Goal: Task Accomplishment & Management: Complete application form

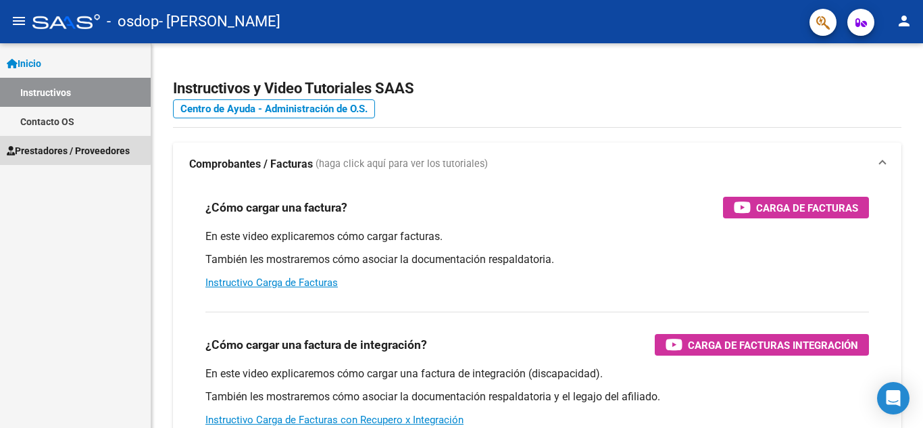
click at [63, 149] on span "Prestadores / Proveedores" at bounding box center [68, 150] width 123 height 15
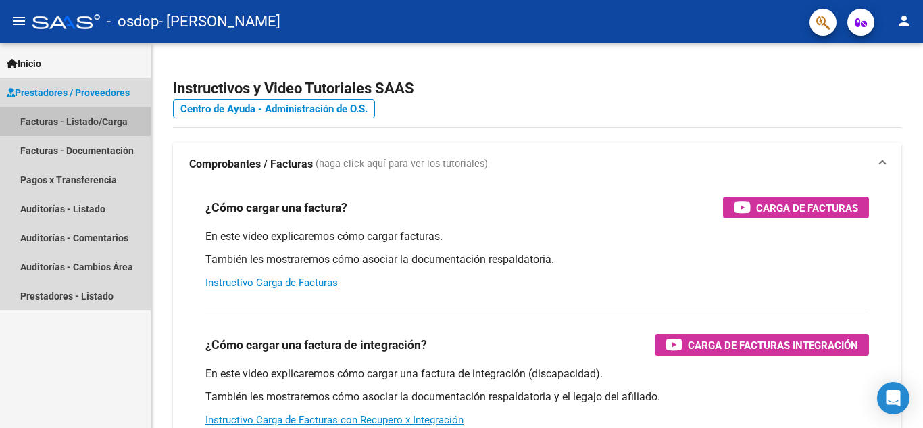
click at [115, 120] on link "Facturas - Listado/Carga" at bounding box center [75, 121] width 151 height 29
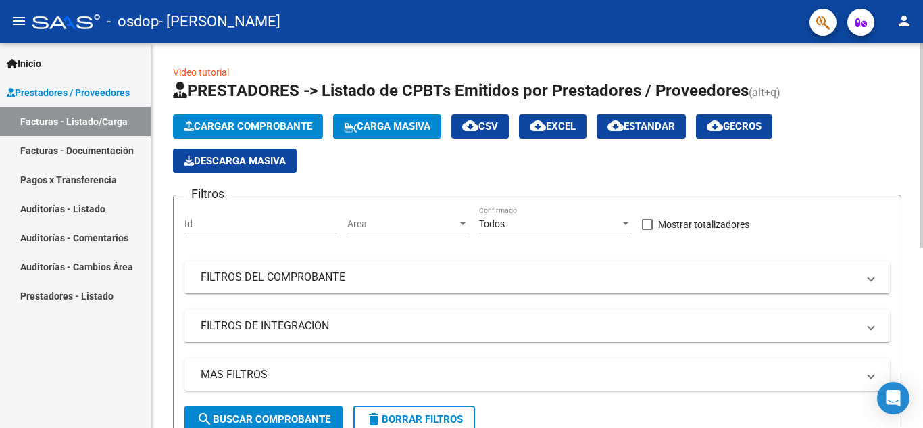
click at [260, 117] on button "Cargar Comprobante" at bounding box center [248, 126] width 150 height 24
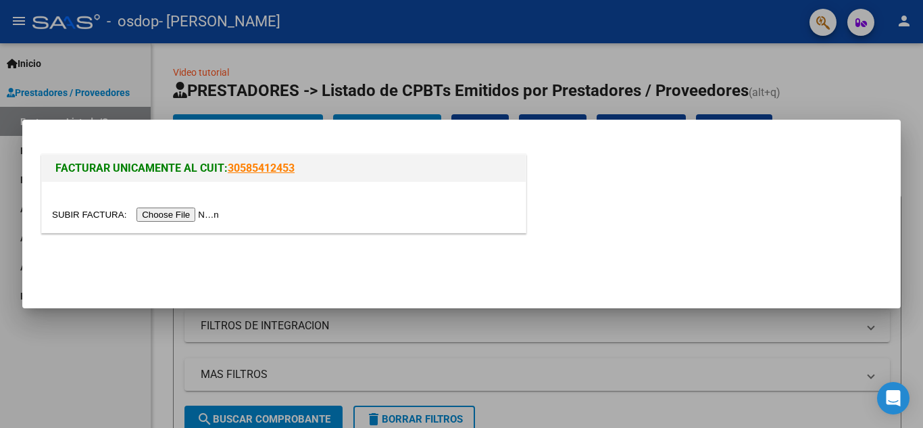
click at [151, 216] on input "file" at bounding box center [137, 214] width 171 height 14
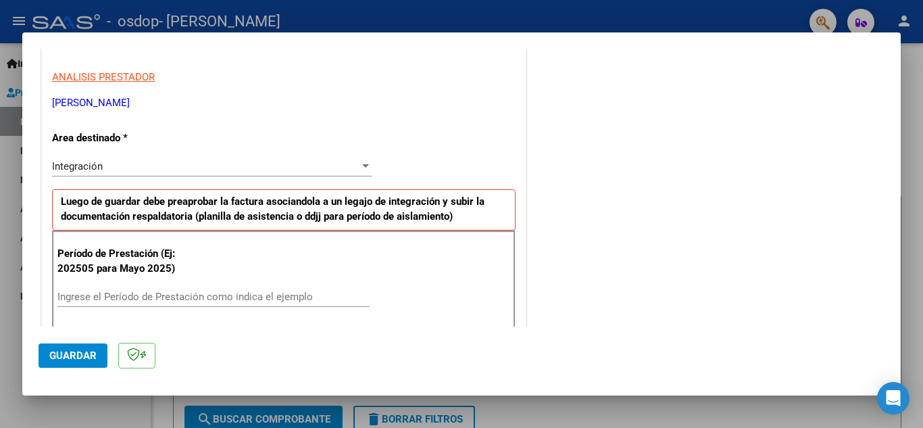
scroll to position [270, 0]
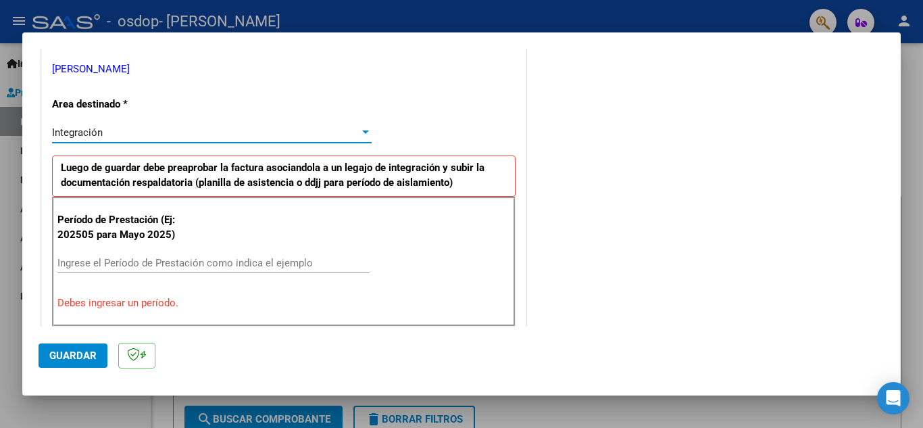
click at [200, 129] on div "Integración" at bounding box center [205, 132] width 307 height 12
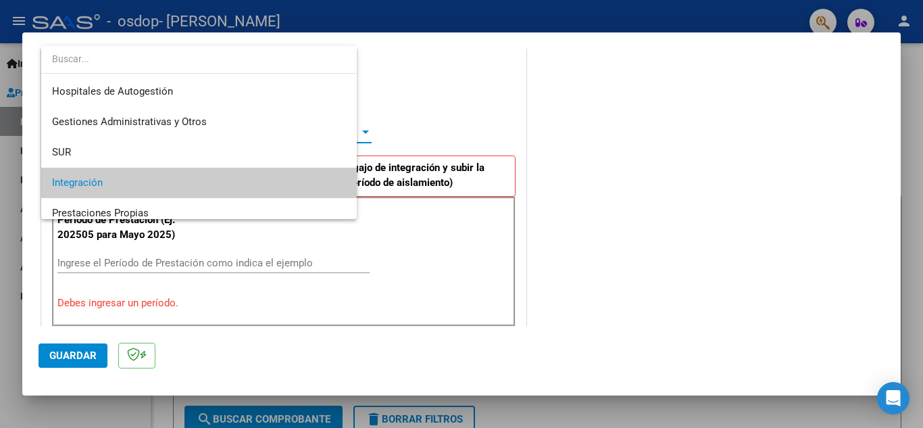
scroll to position [51, 0]
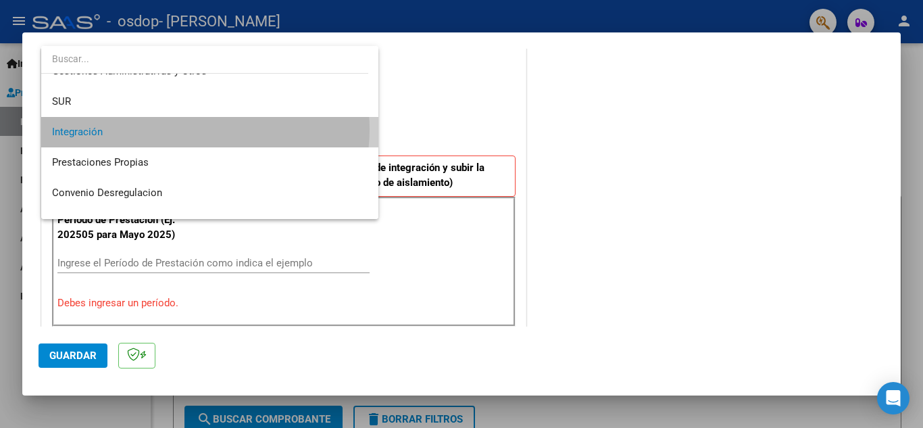
click at [200, 129] on span "Integración" at bounding box center [209, 132] width 315 height 30
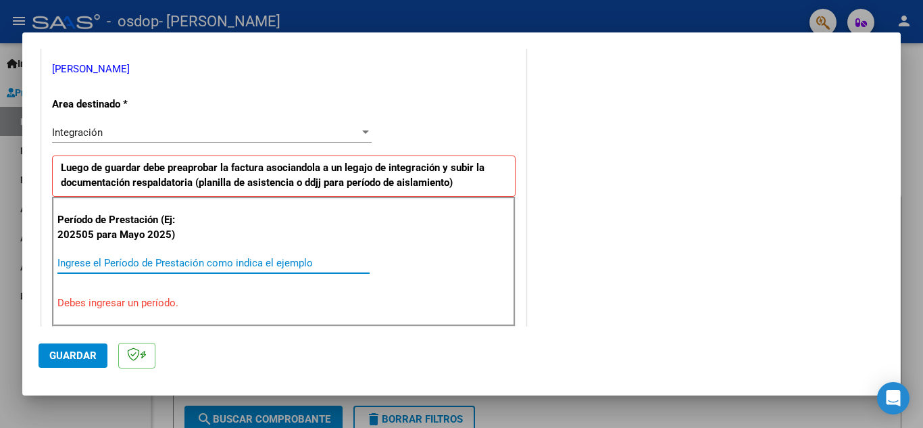
click at [183, 262] on input "Ingrese el Período de Prestación como indica el ejemplo" at bounding box center [213, 263] width 312 height 12
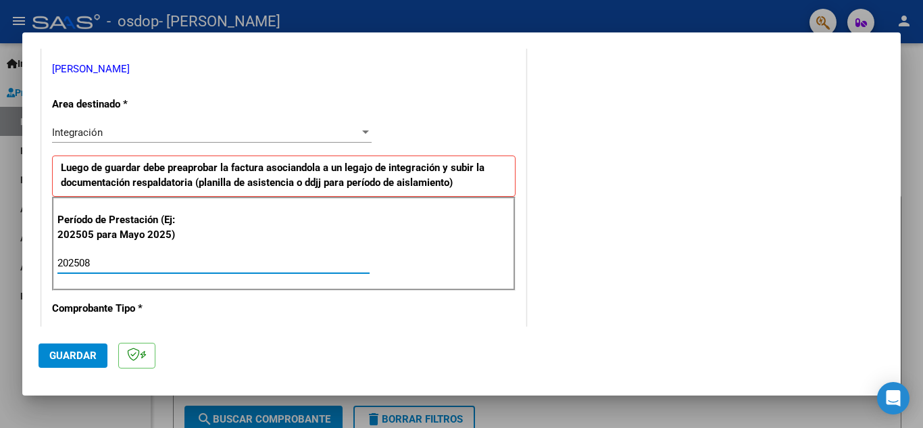
type input "202508"
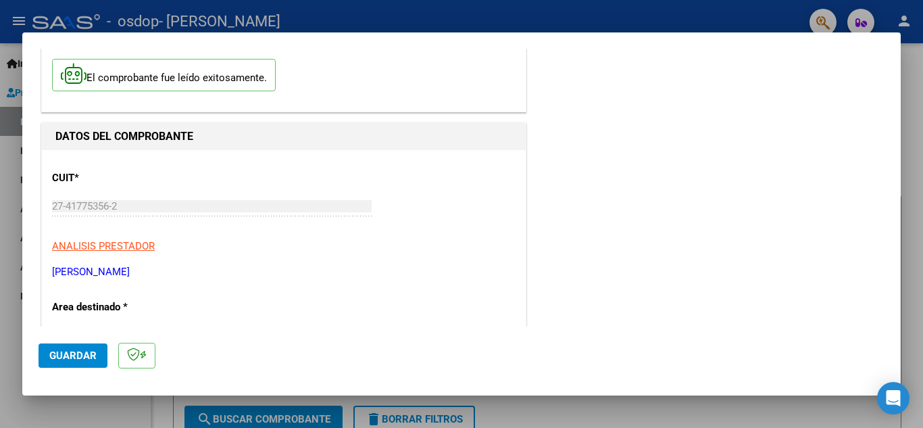
scroll to position [0, 0]
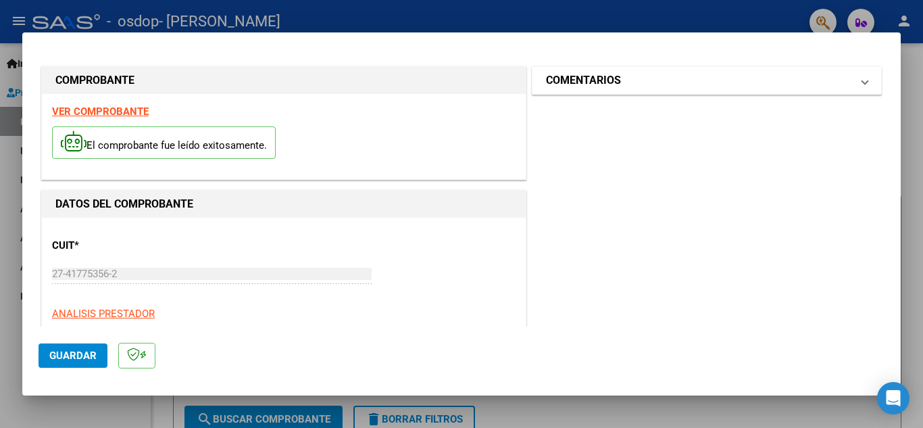
click at [703, 86] on mat-panel-title "COMENTARIOS" at bounding box center [698, 80] width 305 height 16
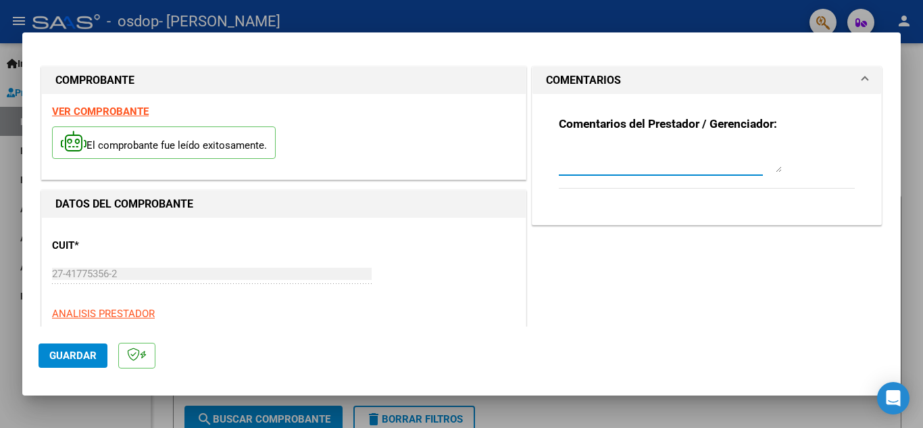
click at [657, 159] on textarea at bounding box center [670, 158] width 223 height 27
click at [747, 155] on textarea "No se si es correcto el periodo de auortizacicón colocado" at bounding box center [670, 158] width 223 height 27
click at [760, 153] on textarea "No se si es correcto el periodo de auortizacicón colocado" at bounding box center [670, 158] width 223 height 27
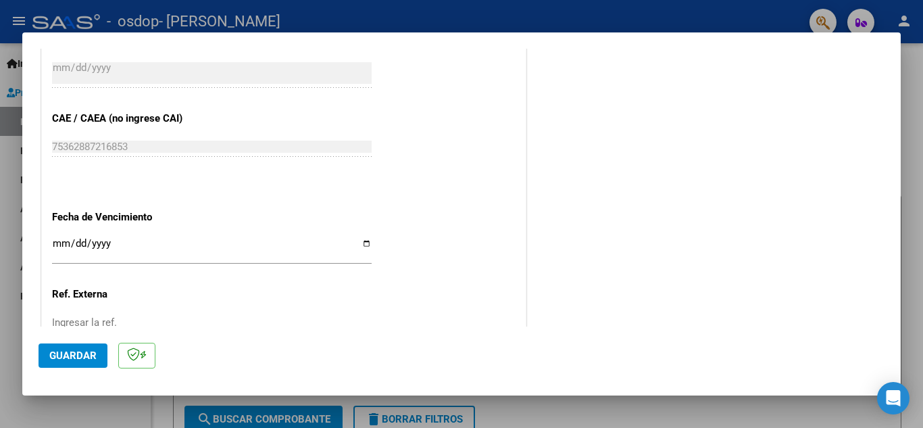
scroll to position [911, 0]
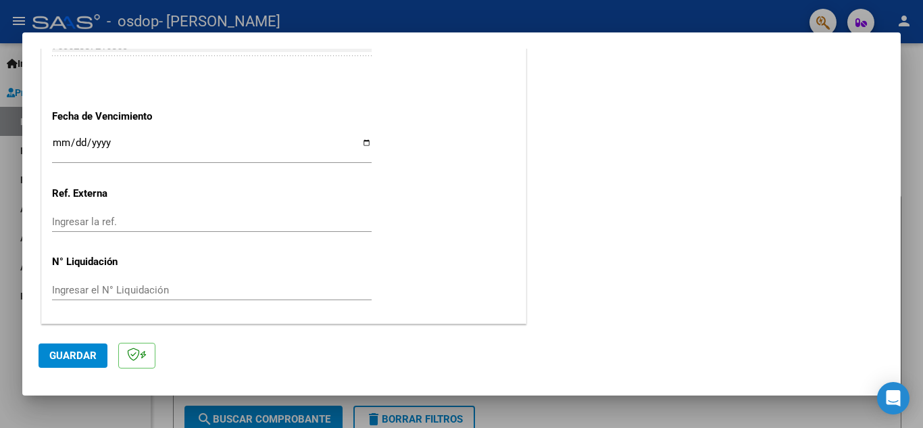
type textarea "No se si es correcto el periodo de autorización colocado"
click at [80, 353] on span "Guardar" at bounding box center [72, 355] width 47 height 12
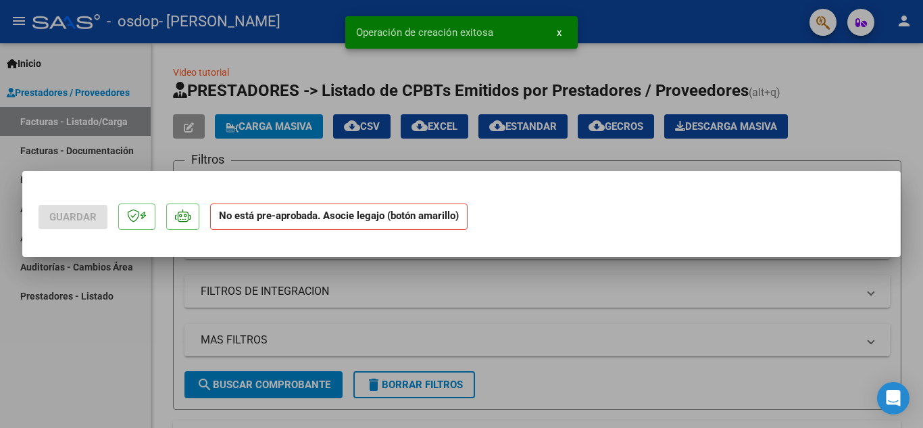
scroll to position [0, 0]
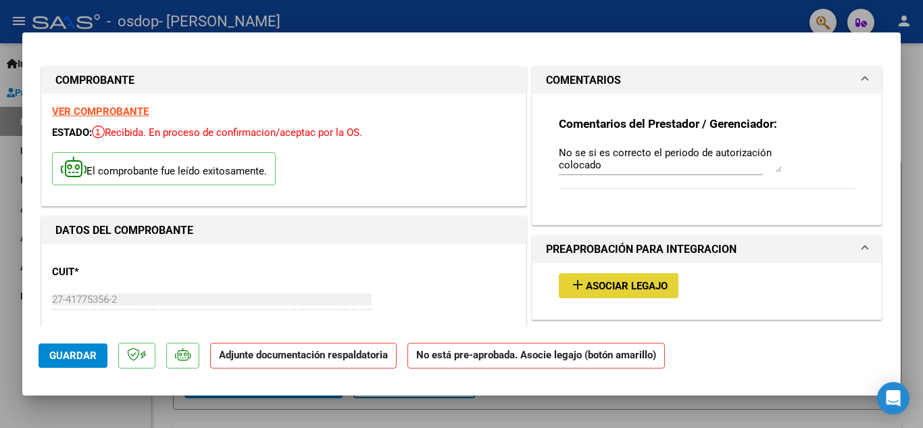
click at [626, 287] on span "Asociar Legajo" at bounding box center [627, 286] width 82 height 12
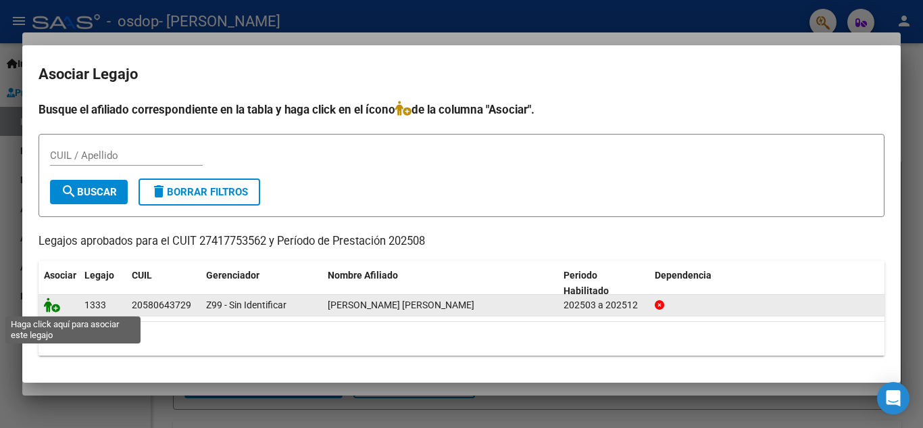
click at [53, 306] on icon at bounding box center [52, 304] width 16 height 15
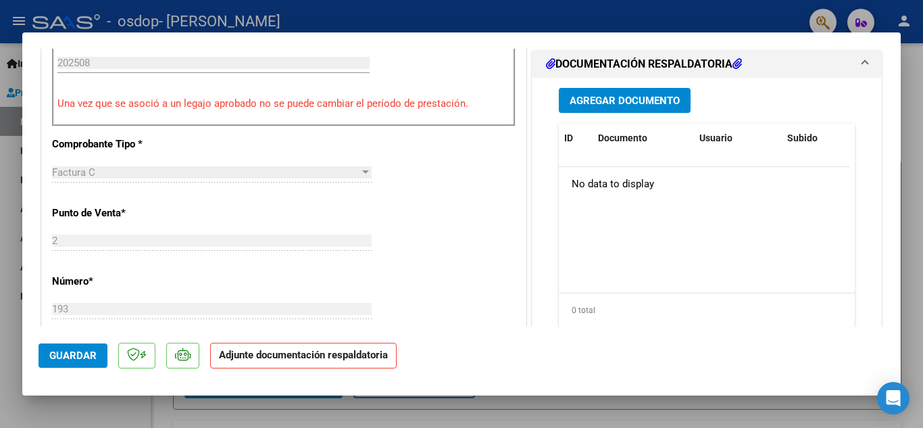
scroll to position [455, 0]
click at [641, 106] on span "Agregar Documento" at bounding box center [624, 100] width 110 height 12
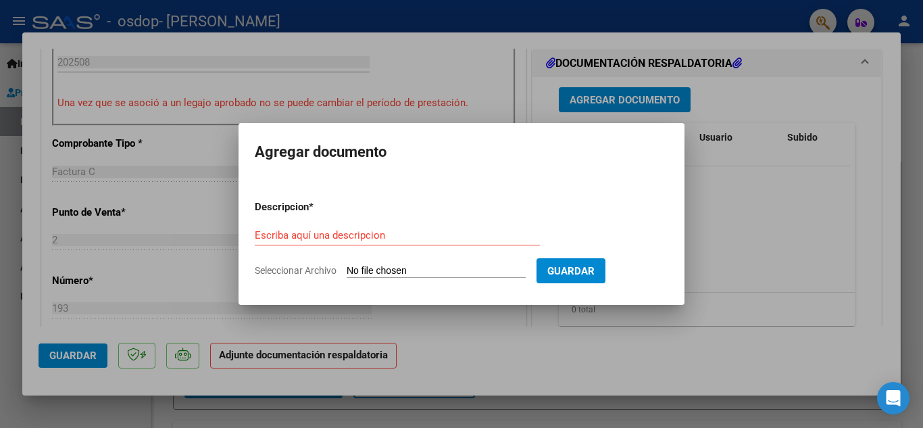
click at [390, 266] on input "Seleccionar Archivo" at bounding box center [435, 271] width 179 height 13
type input "C:\fakepath\Planilla de asistencia mes [PERSON_NAME] - [PERSON_NAME].jpg"
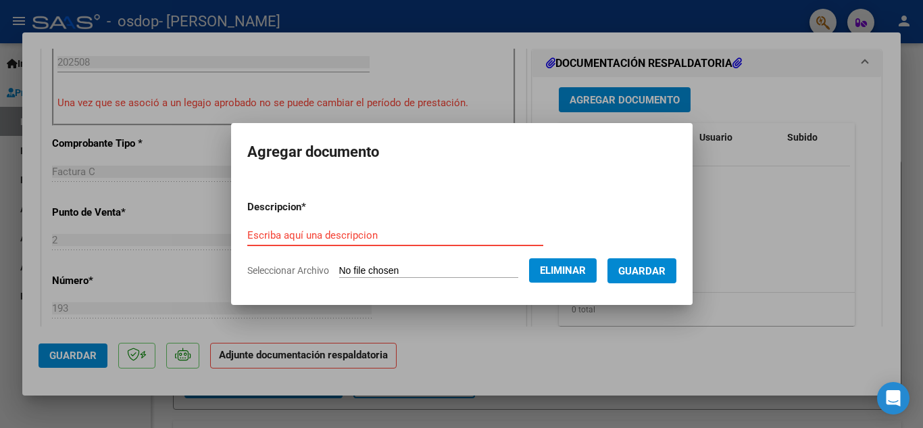
click at [386, 229] on input "Escriba aquí una descripcion" at bounding box center [395, 235] width 296 height 12
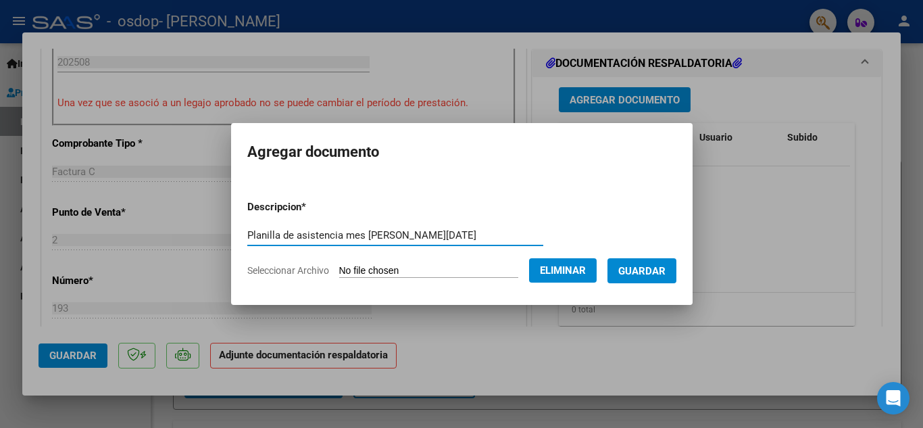
type input "Planilla de asistencia mes [PERSON_NAME][DATE]"
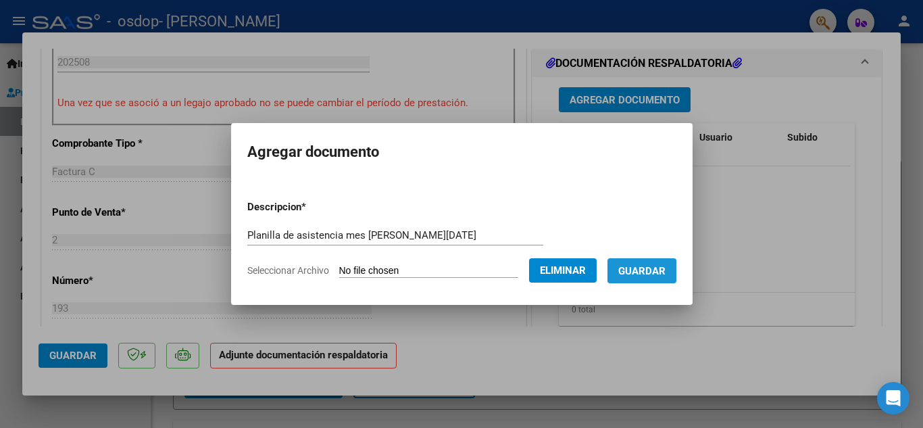
click at [645, 272] on span "Guardar" at bounding box center [641, 271] width 47 height 12
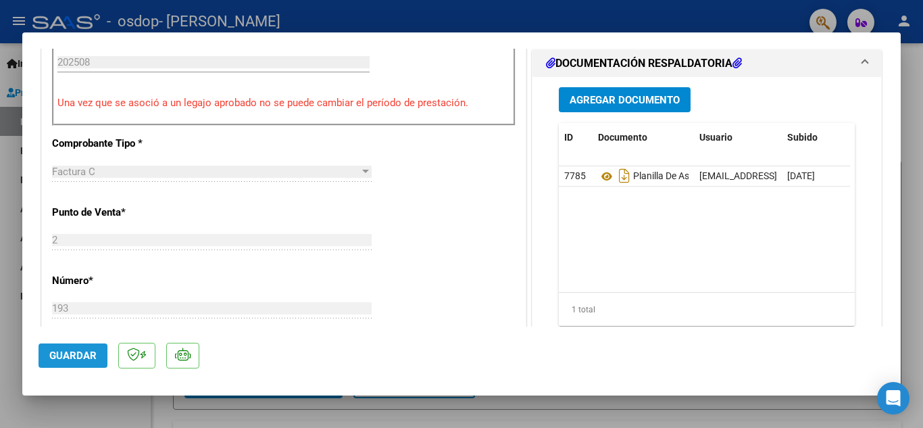
click at [84, 355] on span "Guardar" at bounding box center [72, 355] width 47 height 12
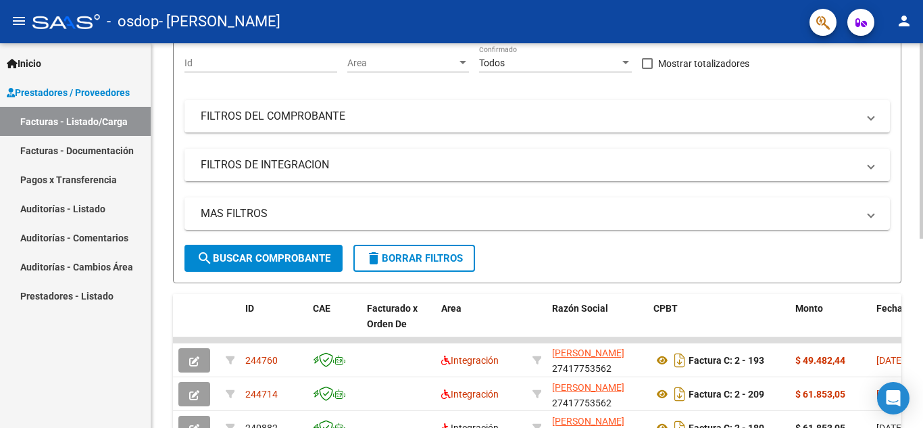
scroll to position [0, 0]
